Goal: Transaction & Acquisition: Purchase product/service

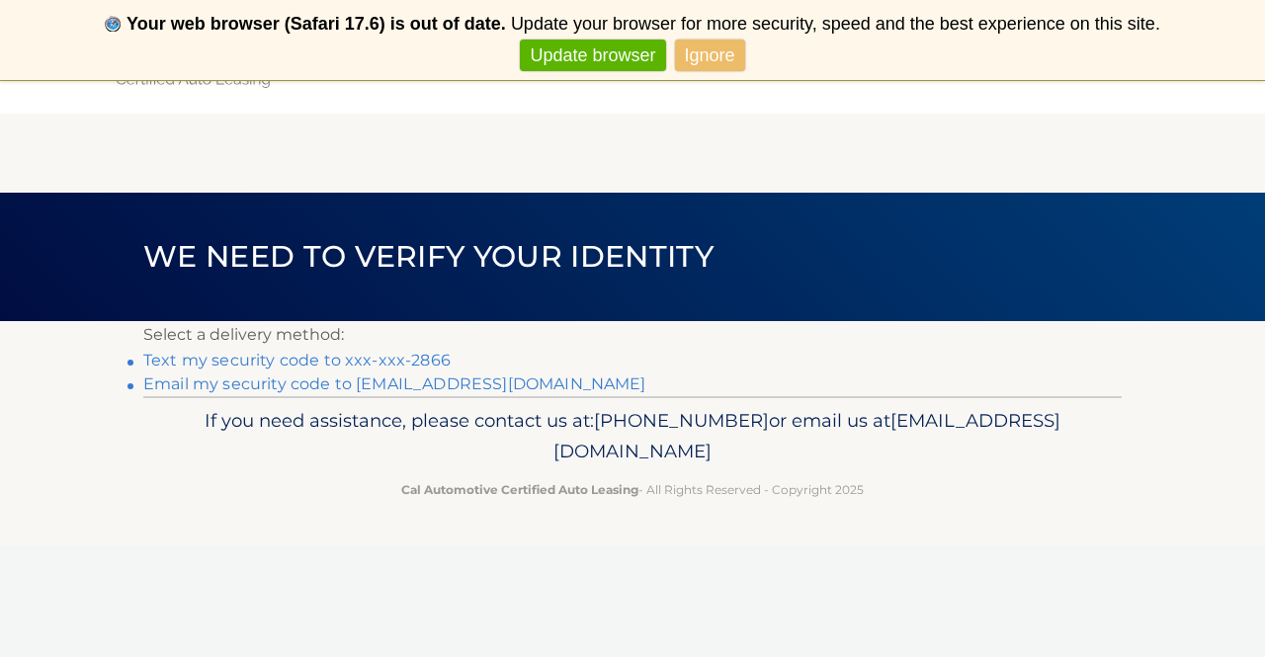
click at [733, 55] on link "Ignore" at bounding box center [710, 56] width 70 height 33
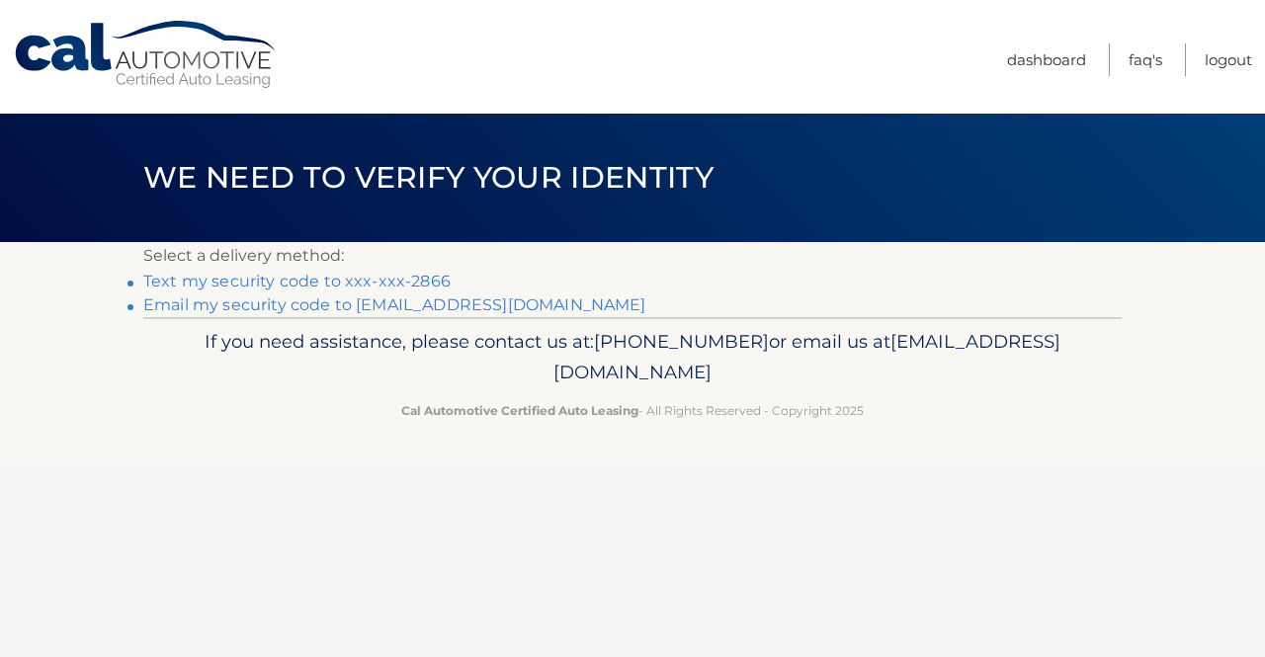
click at [421, 276] on link "Text my security code to xxx-xxx-2866" at bounding box center [296, 281] width 307 height 19
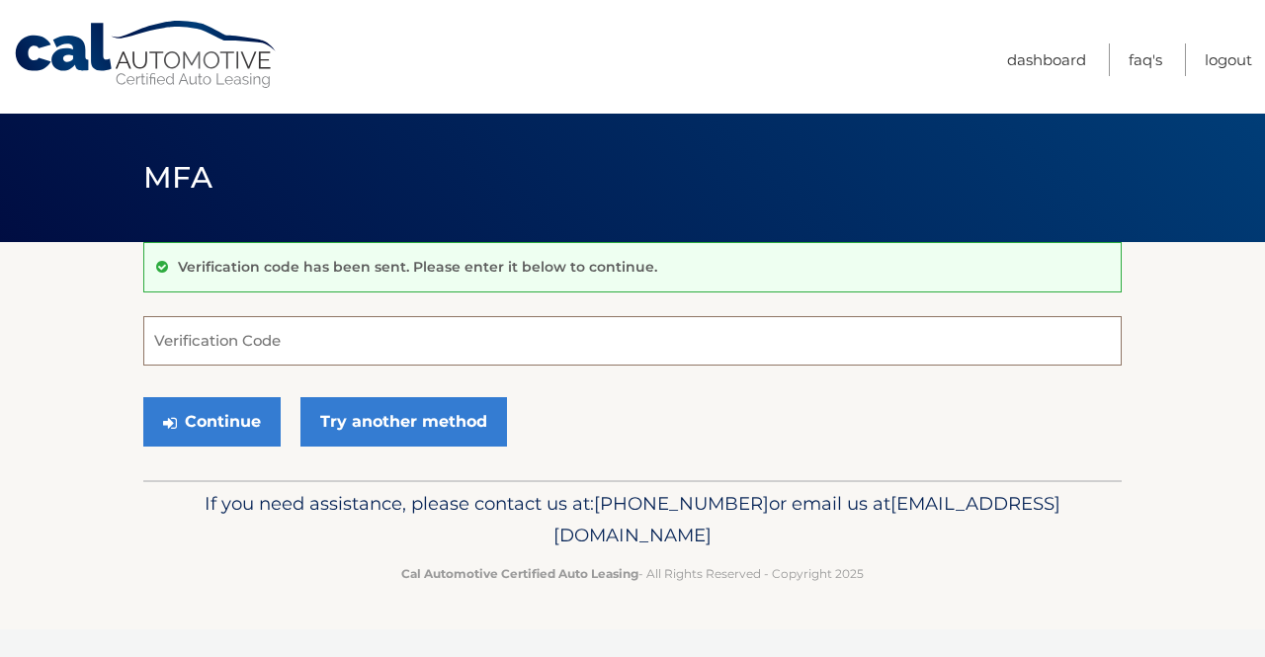
click at [351, 338] on input "Verification Code" at bounding box center [632, 340] width 979 height 49
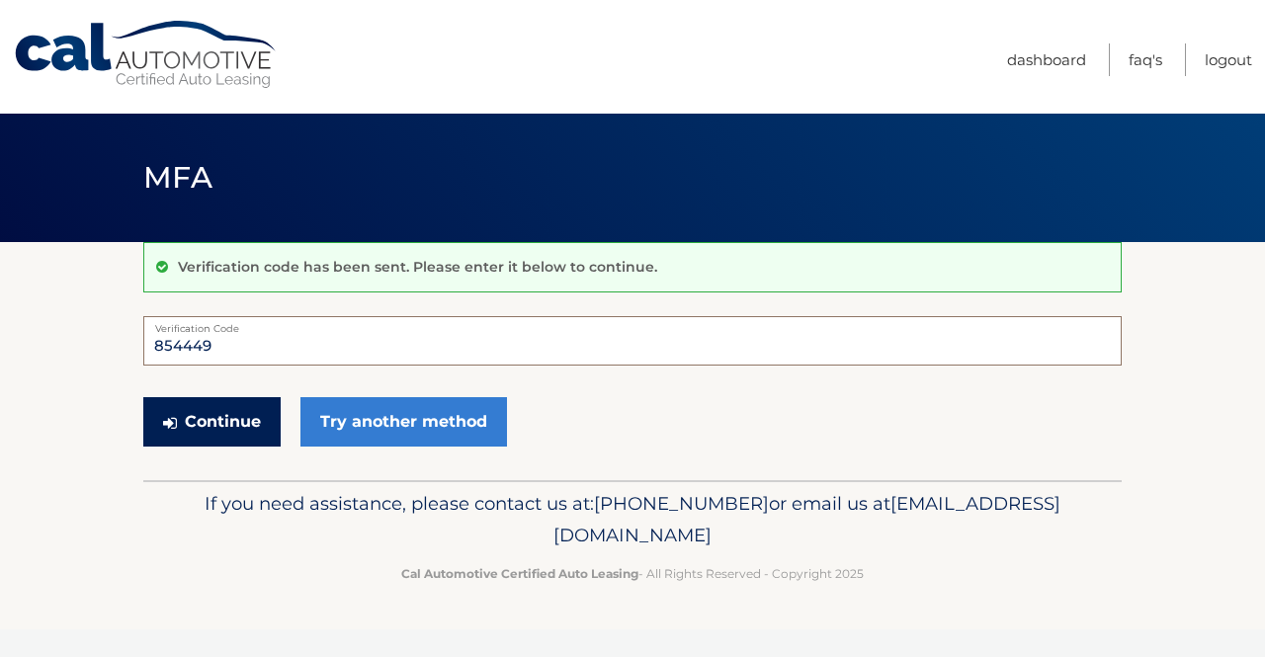
type input "854449"
click at [216, 429] on button "Continue" at bounding box center [211, 421] width 137 height 49
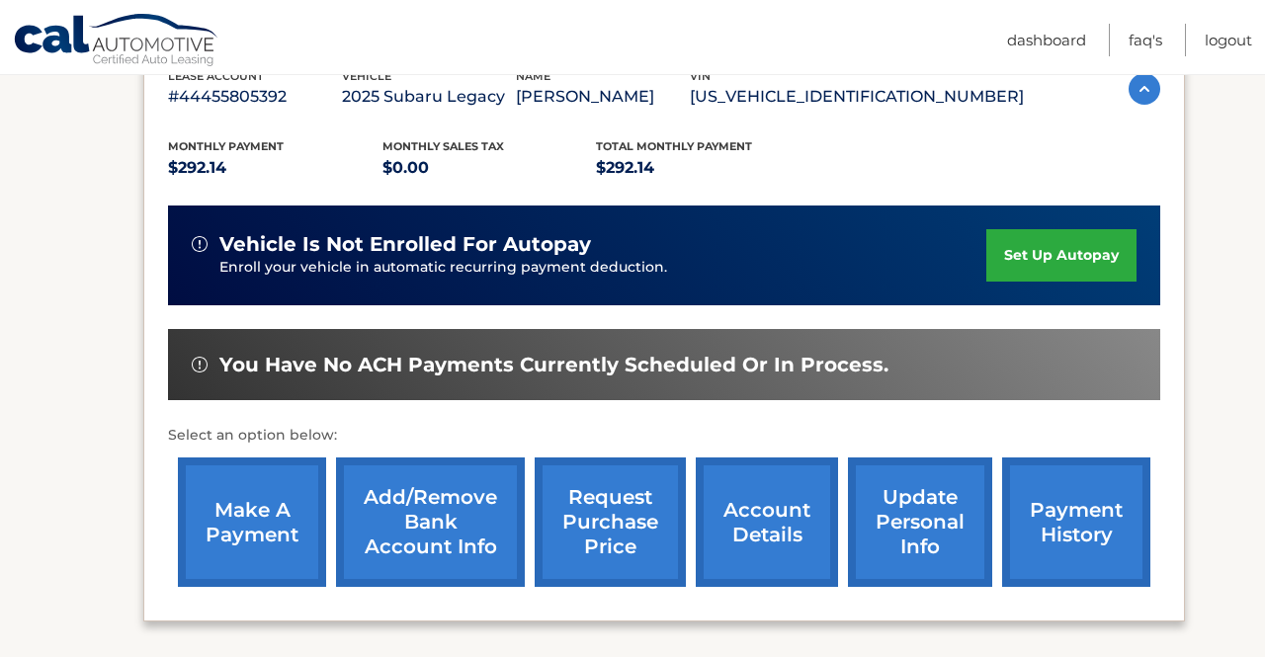
scroll to position [390, 0]
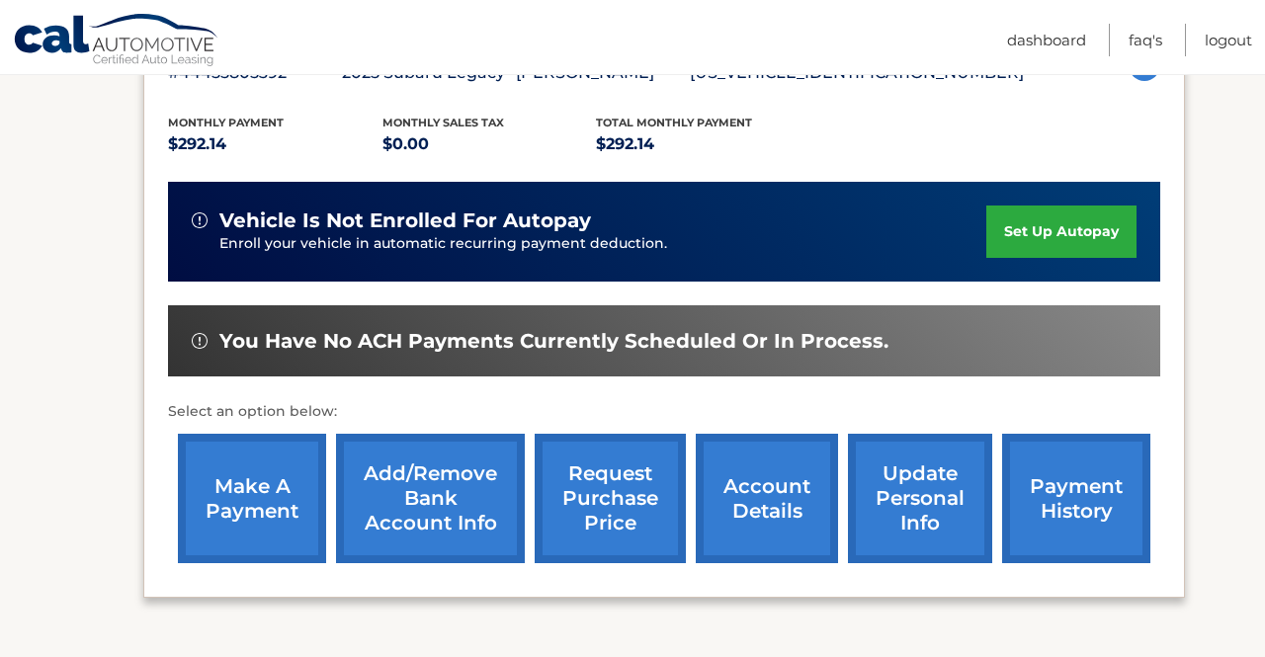
click at [245, 519] on link "make a payment" at bounding box center [252, 499] width 148 height 130
click at [354, 549] on link "Add/Remove bank account info" at bounding box center [430, 499] width 189 height 130
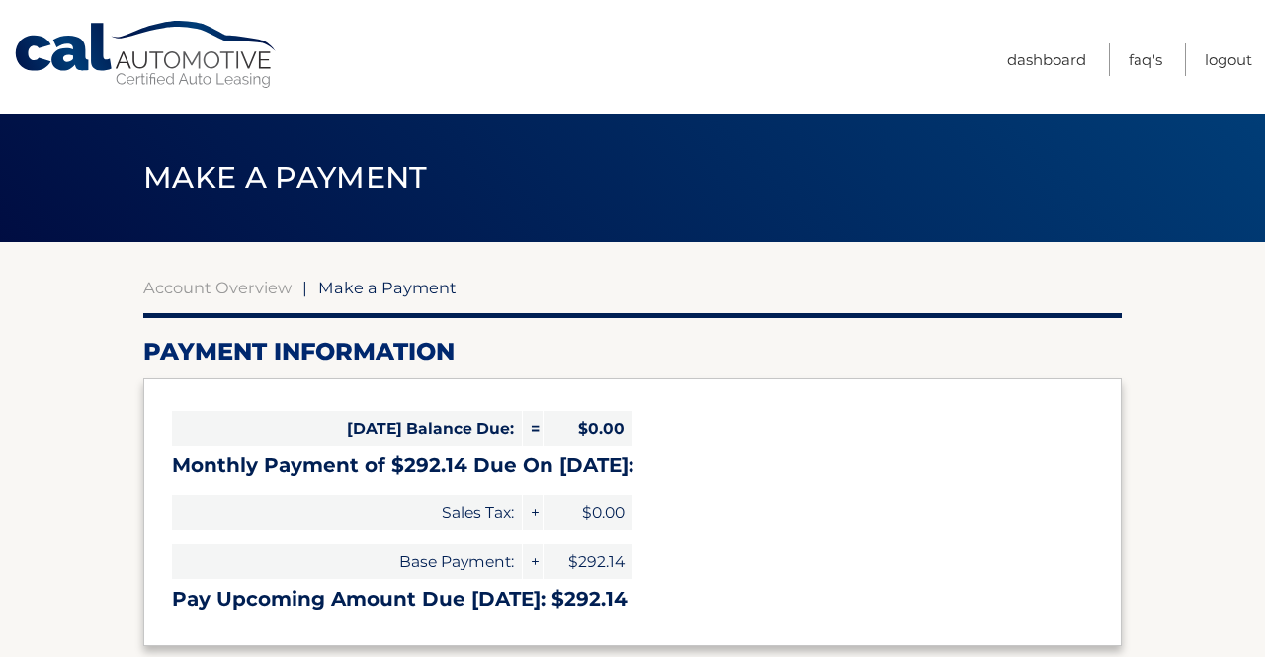
select select "ZDJiMDlhYTUtYTU3Yi00NWNlLWIyN2UtZDc1MWE3ZjBlOTc2"
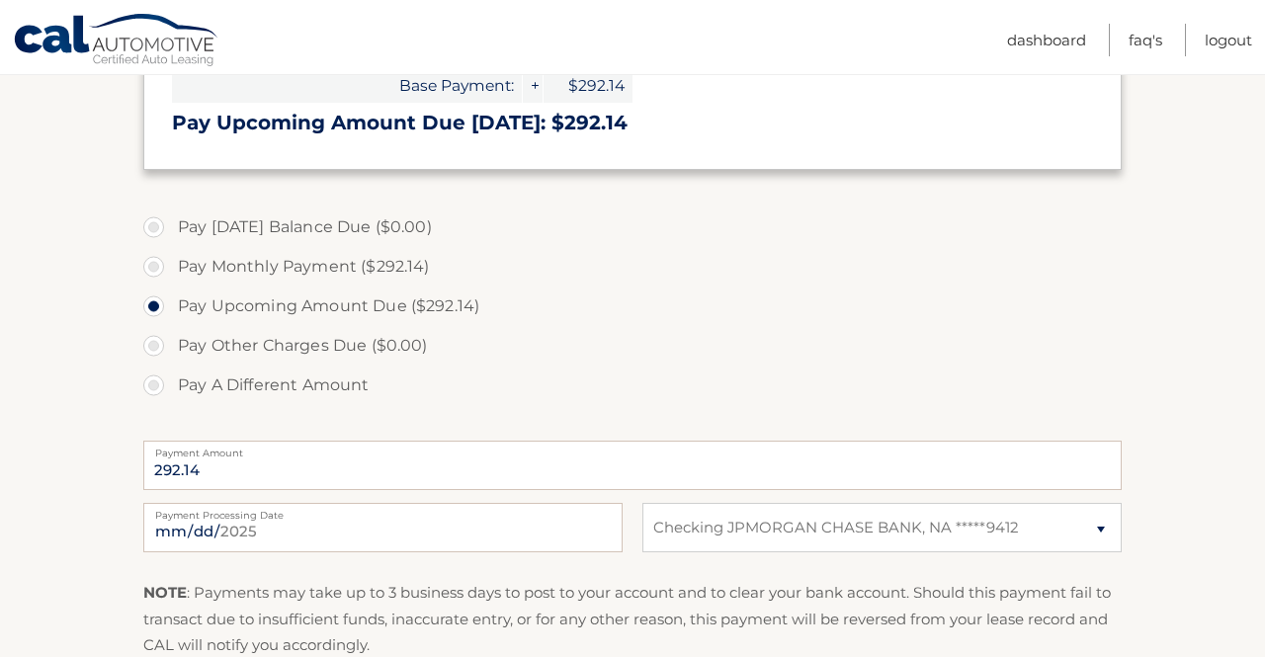
scroll to position [509, 0]
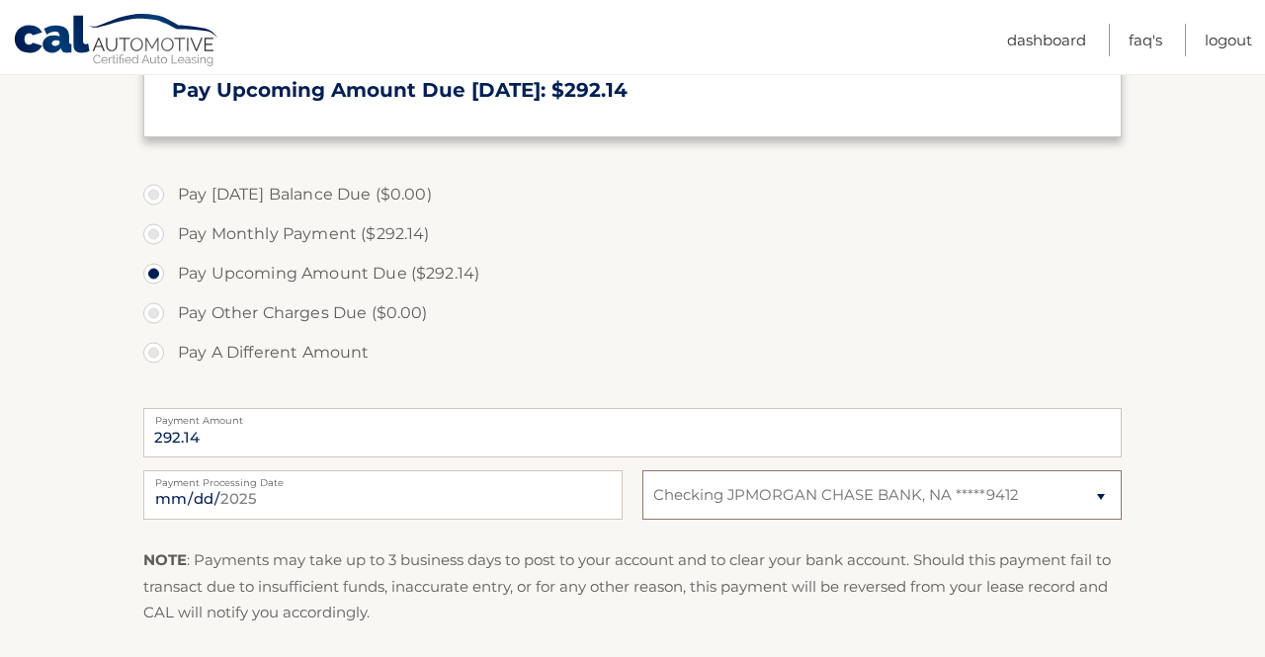
select select
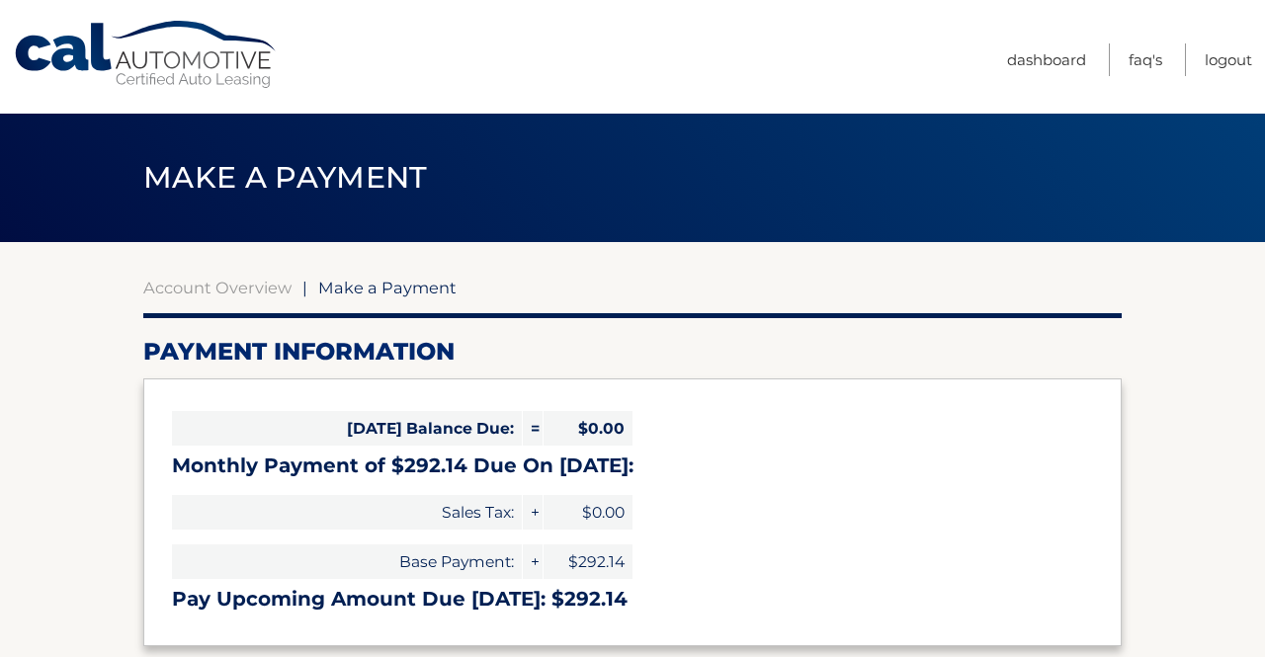
scroll to position [0, 0]
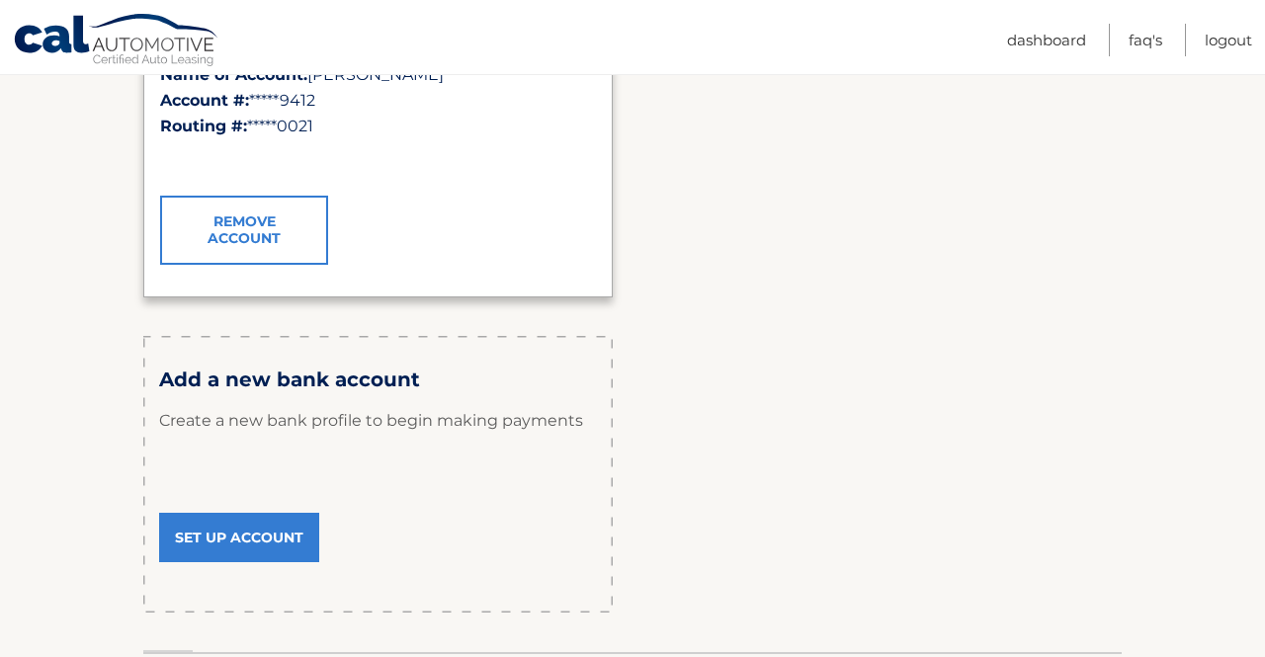
scroll to position [457, 0]
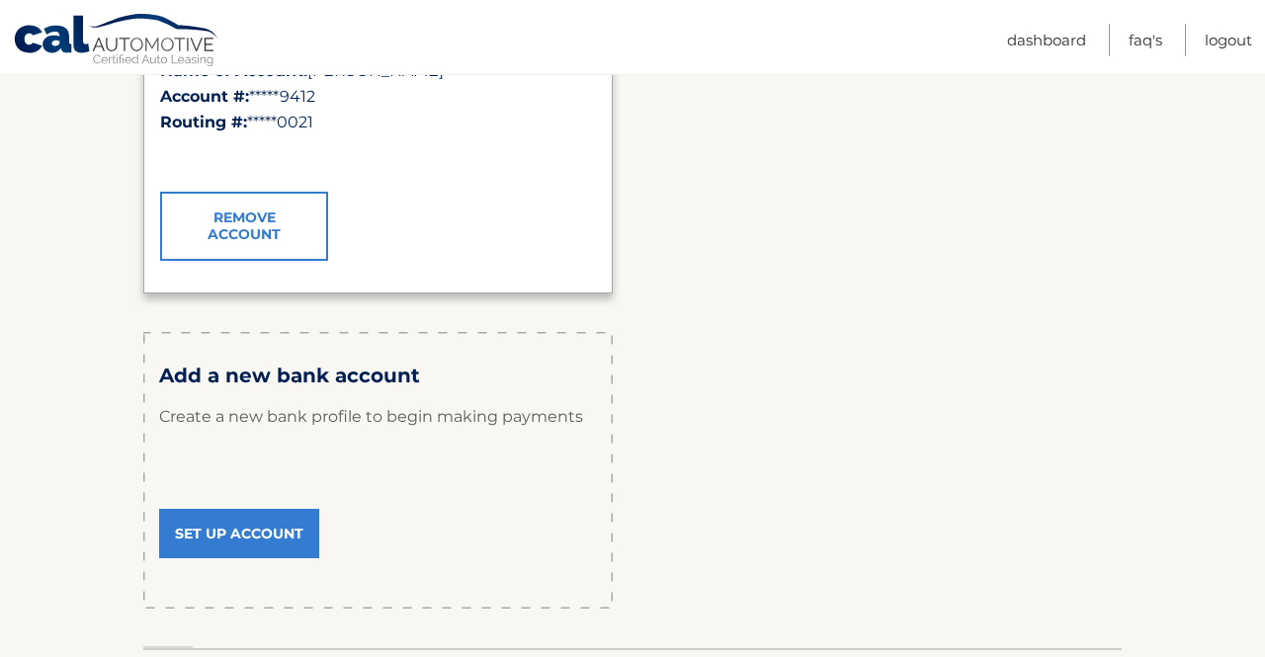
click at [274, 533] on link "Set Up Account" at bounding box center [239, 533] width 160 height 49
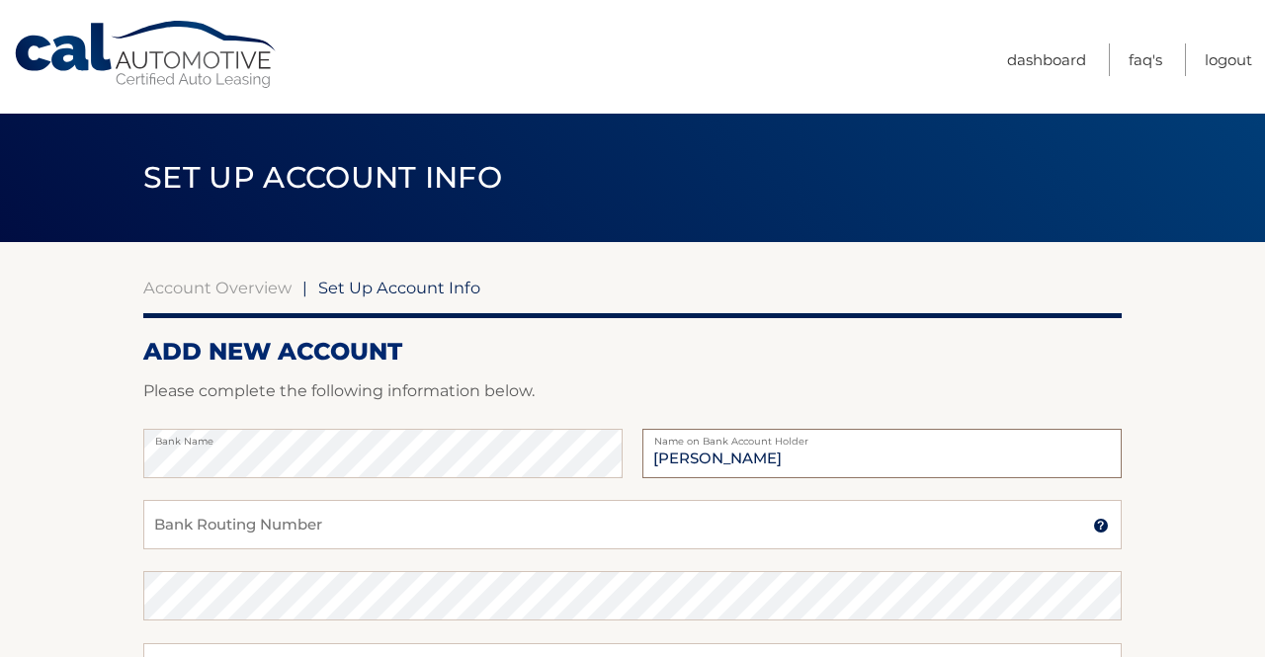
type input "[PERSON_NAME]"
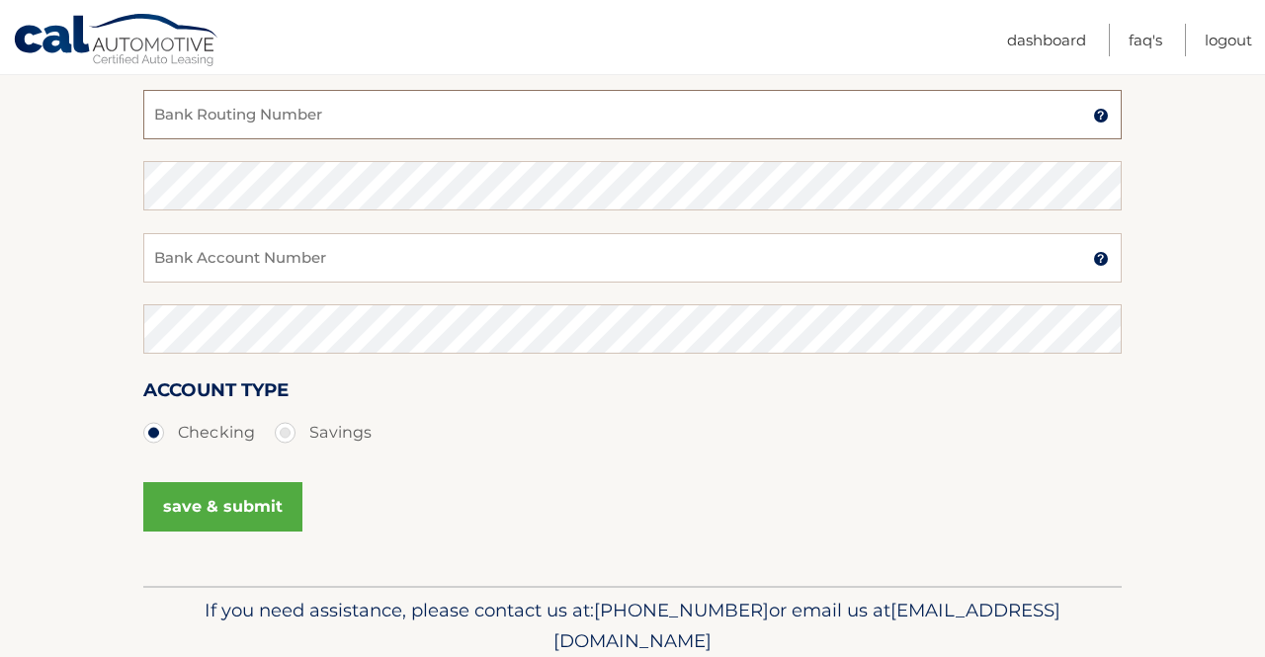
click at [230, 130] on input "Bank Routing Number" at bounding box center [632, 114] width 979 height 49
type input "031176110"
click at [168, 274] on input "Bank Account Number" at bounding box center [632, 257] width 979 height 49
type input "36056274535"
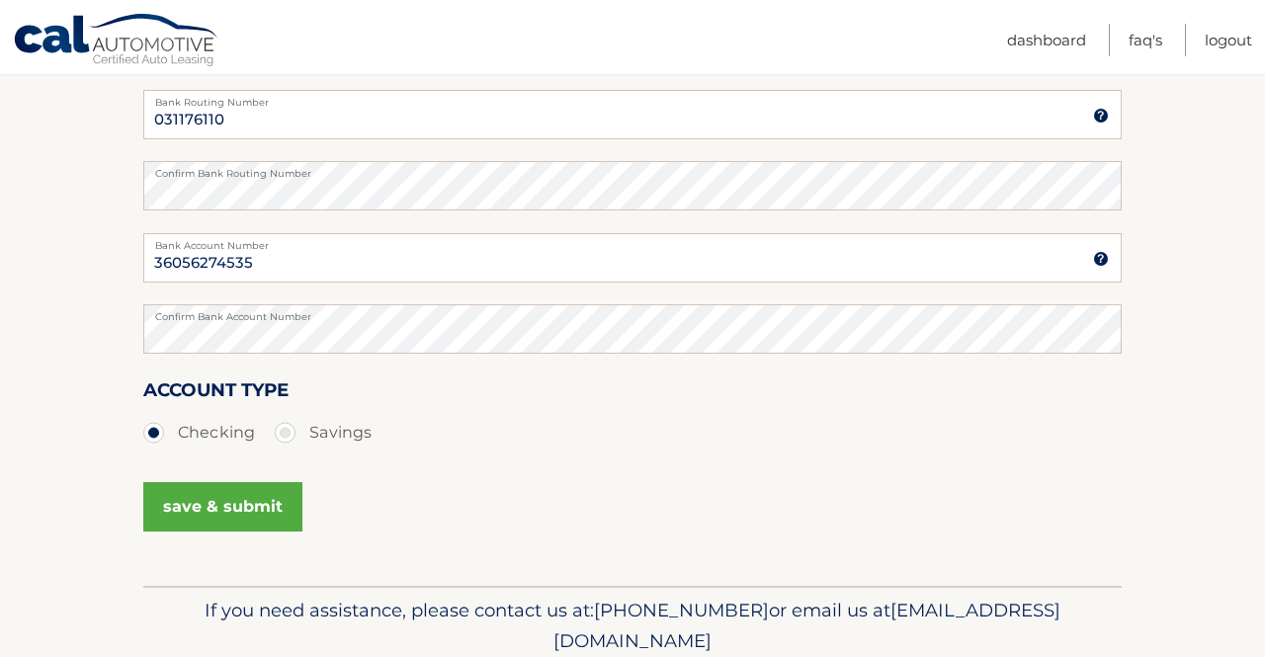
click at [227, 521] on button "save & submit" at bounding box center [222, 506] width 159 height 49
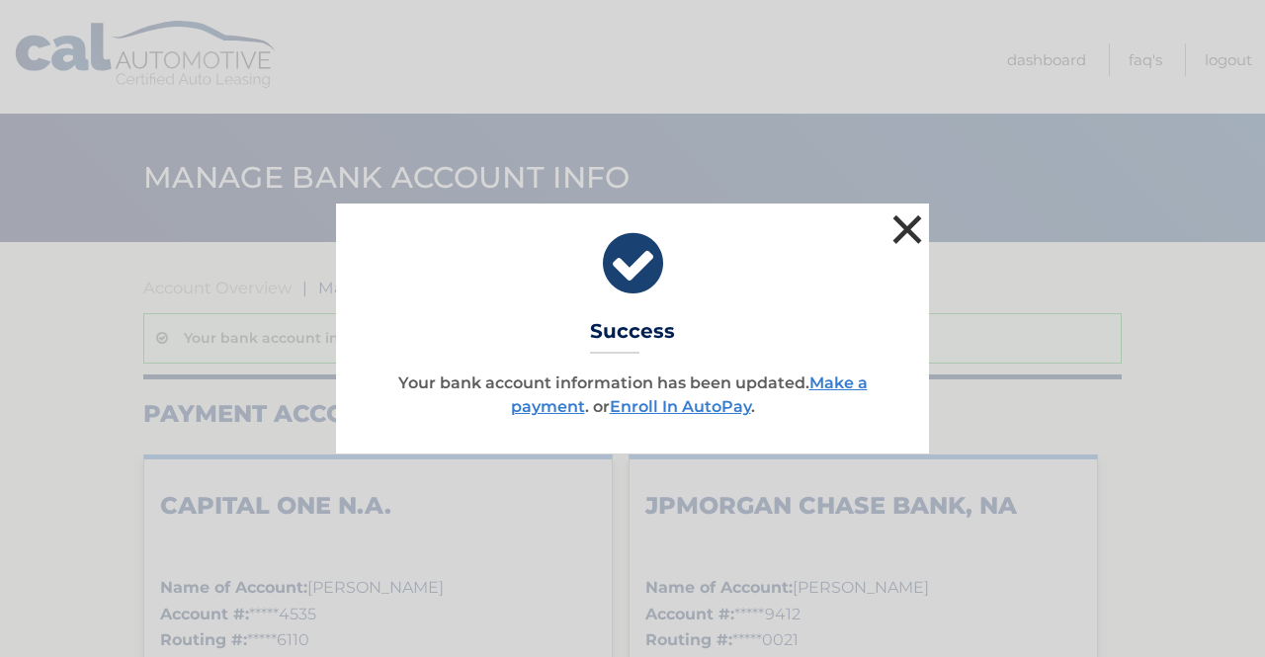
click at [910, 224] on button "×" at bounding box center [908, 230] width 40 height 40
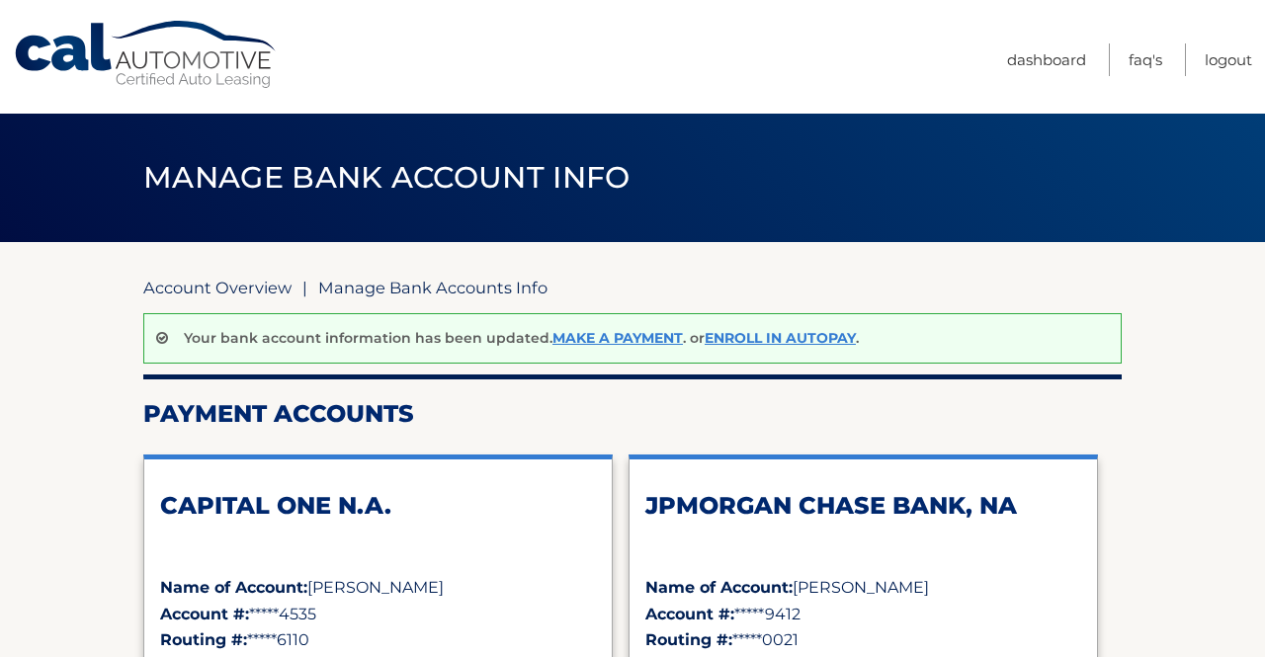
click at [272, 283] on link "Account Overview" at bounding box center [217, 288] width 148 height 20
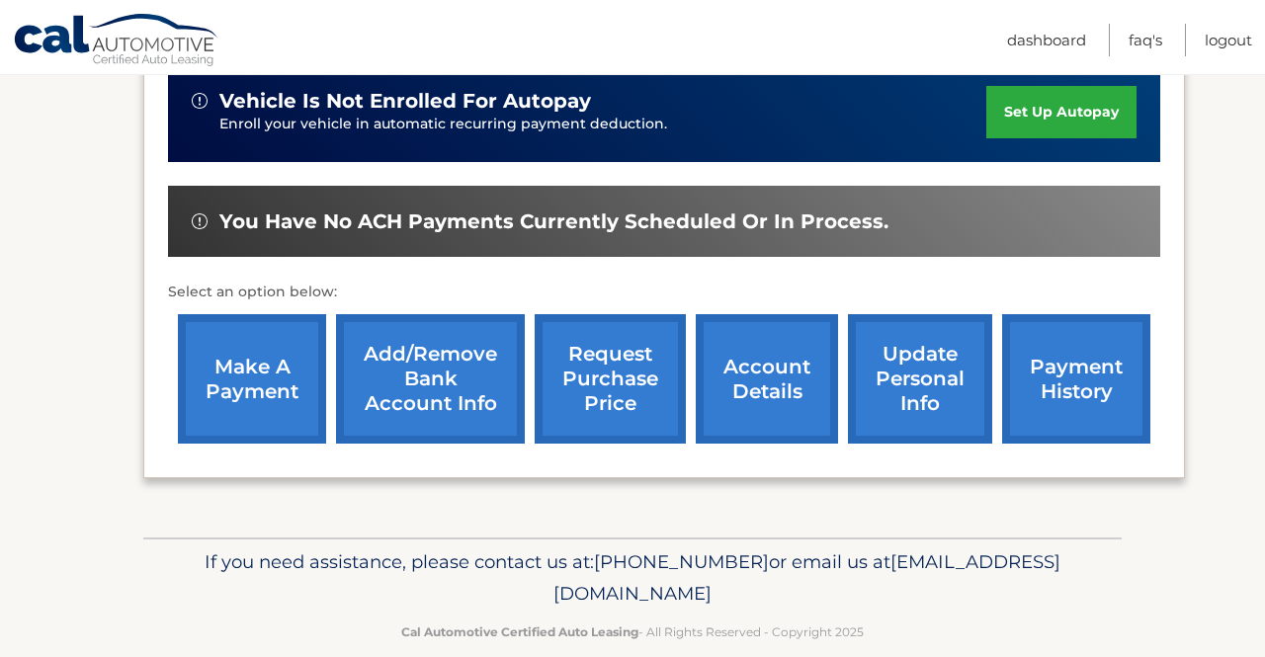
scroll to position [501, 0]
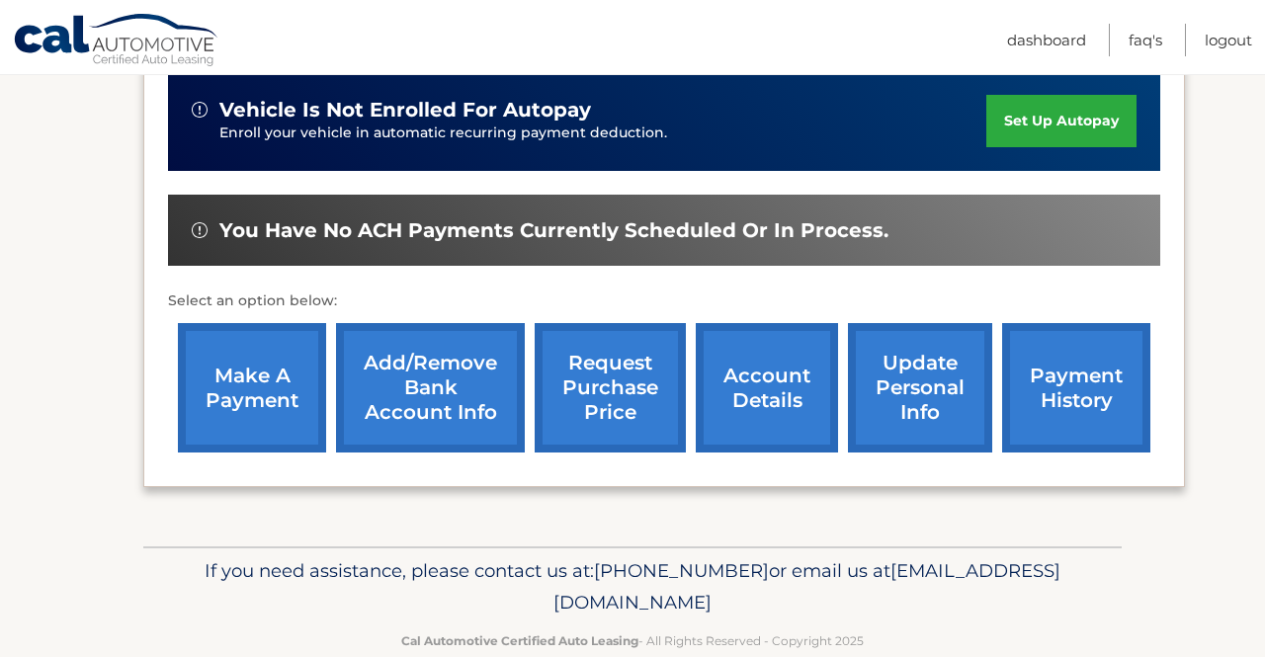
click at [293, 390] on link "make a payment" at bounding box center [252, 388] width 148 height 130
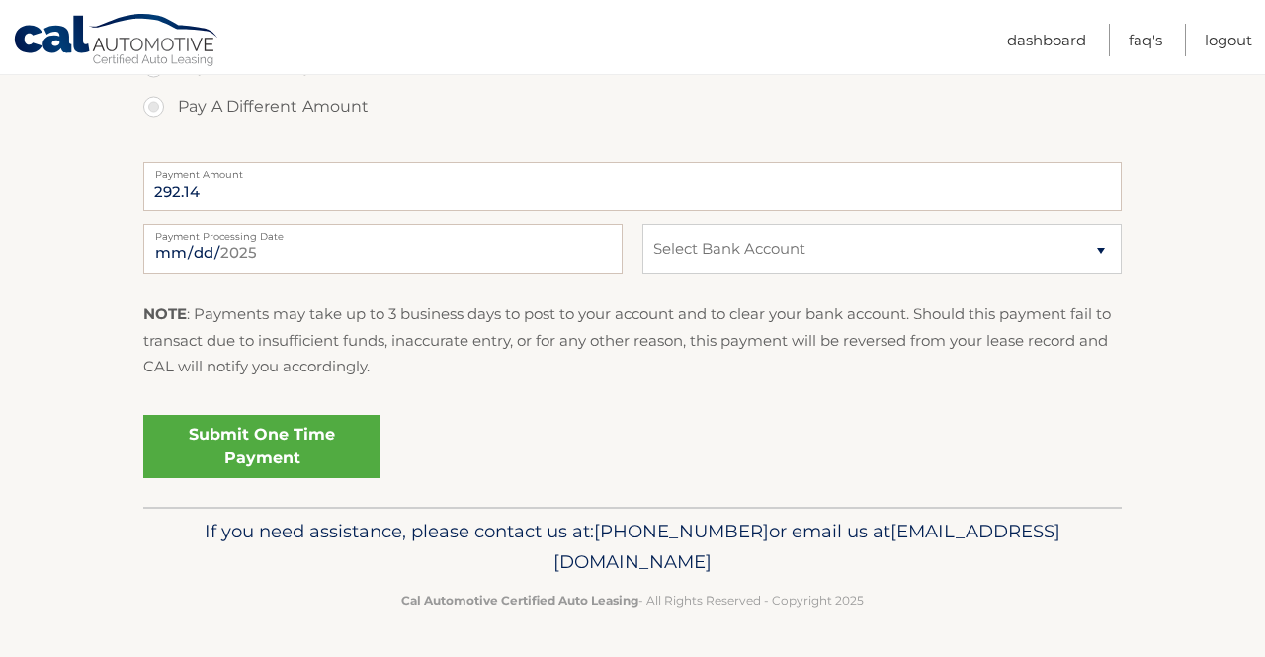
scroll to position [750, 0]
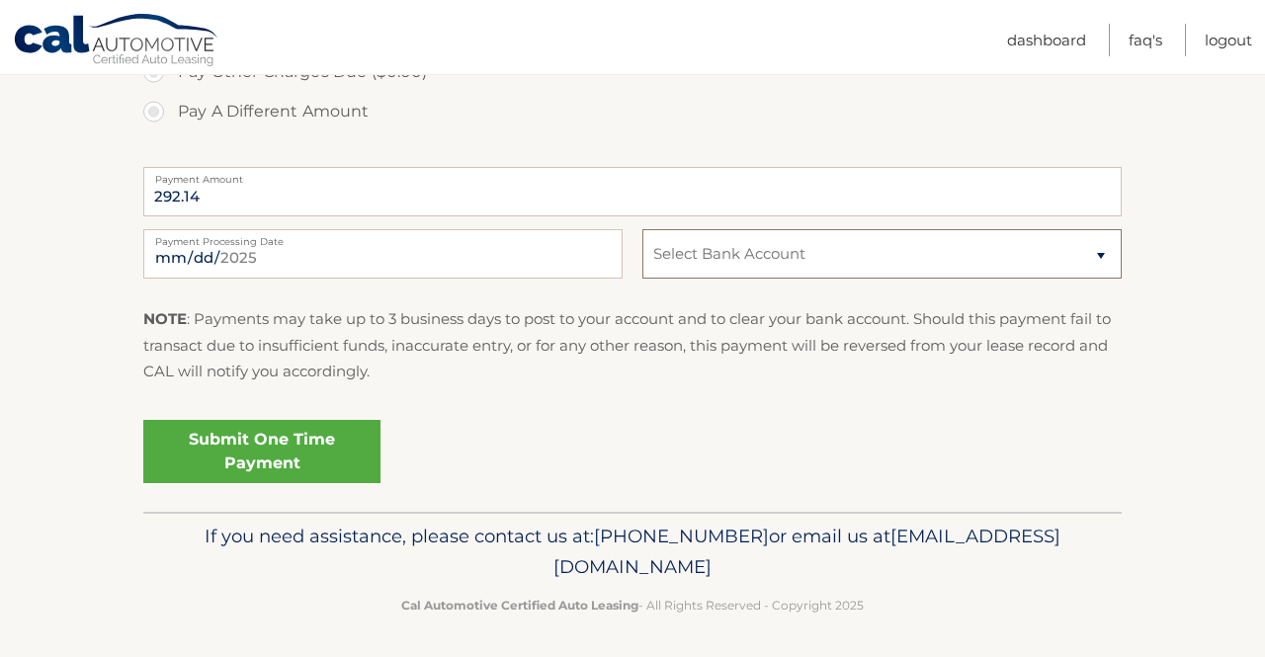
select select "Njc4Y2UzMTMtZGEzYS00NDA4LThmNWQtYTZhY2E4YzgwM2Jj"
click at [309, 469] on link "Submit One Time Payment" at bounding box center [261, 451] width 237 height 63
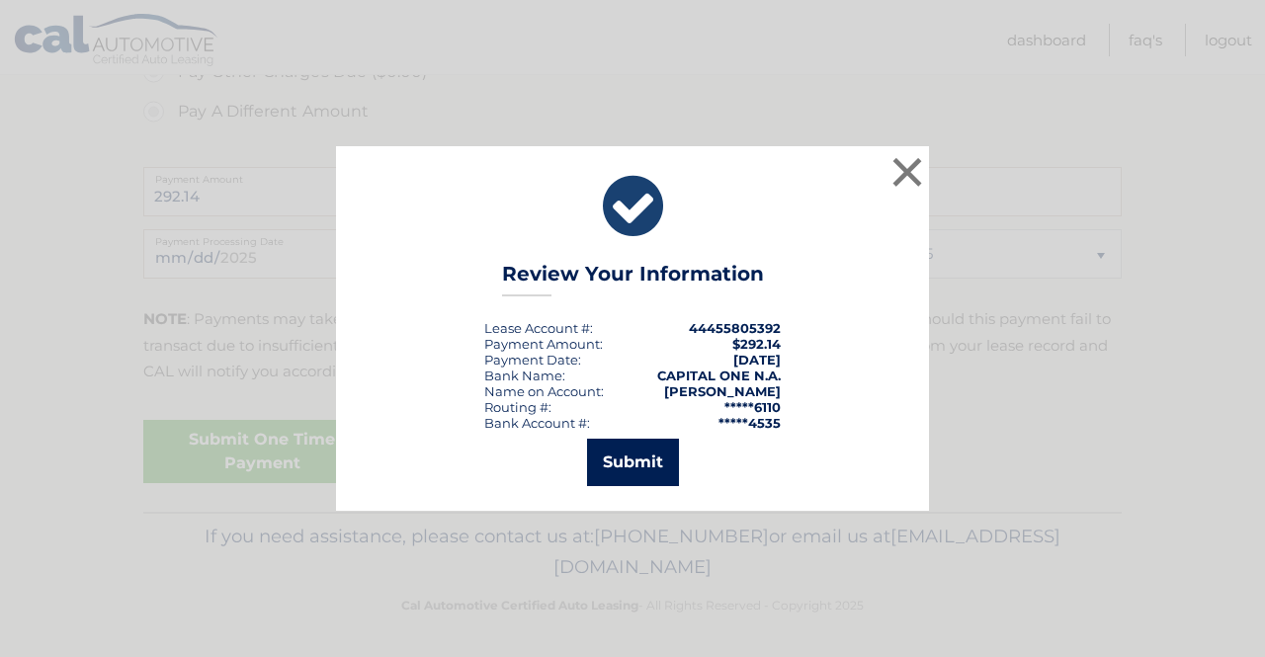
click at [643, 462] on button "Submit" at bounding box center [633, 462] width 92 height 47
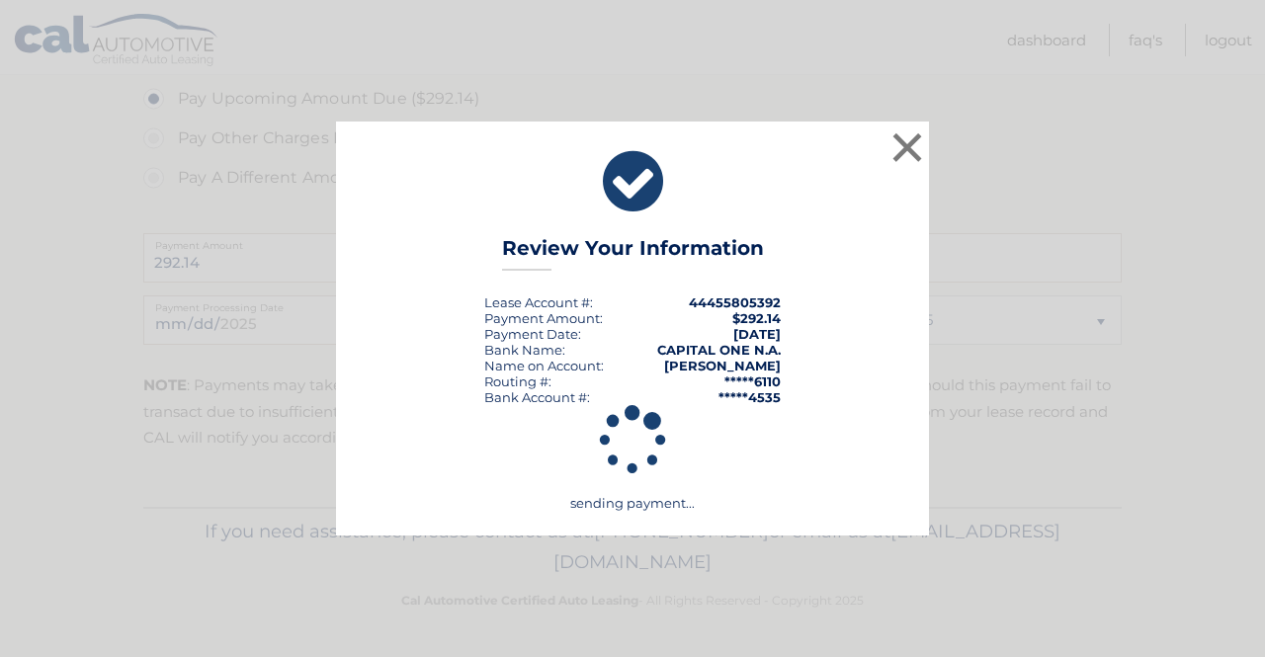
scroll to position [679, 0]
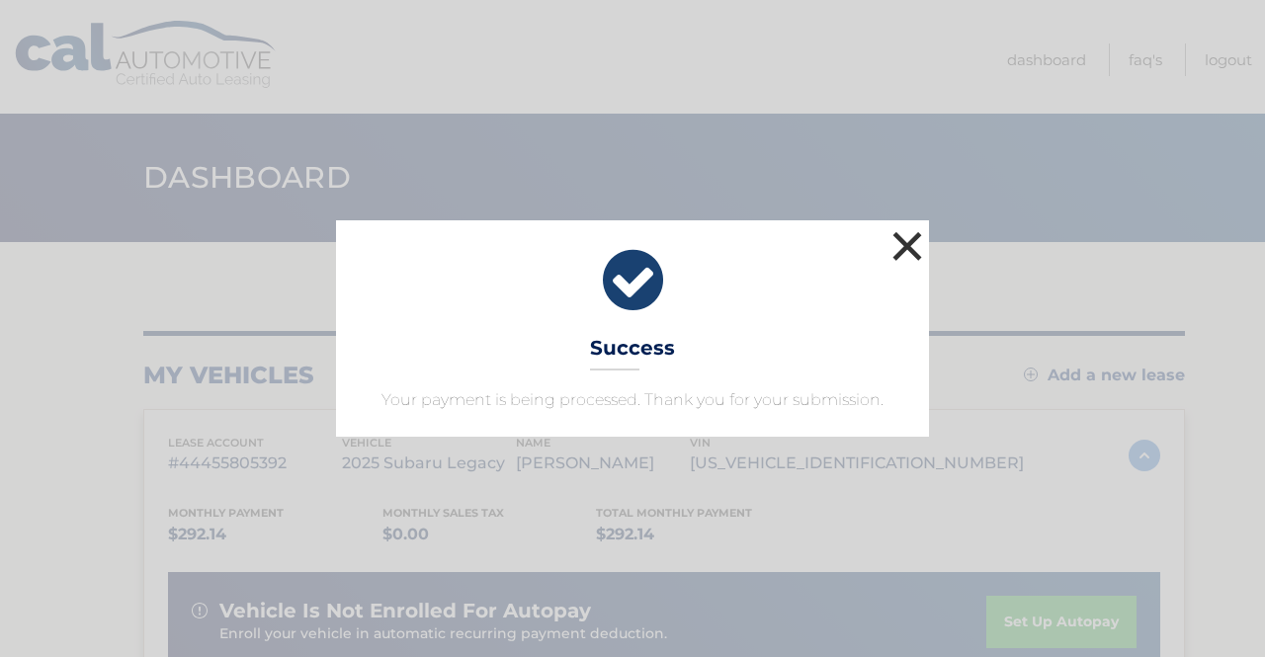
click at [914, 260] on button "×" at bounding box center [908, 246] width 40 height 40
